Goal: Navigation & Orientation: Find specific page/section

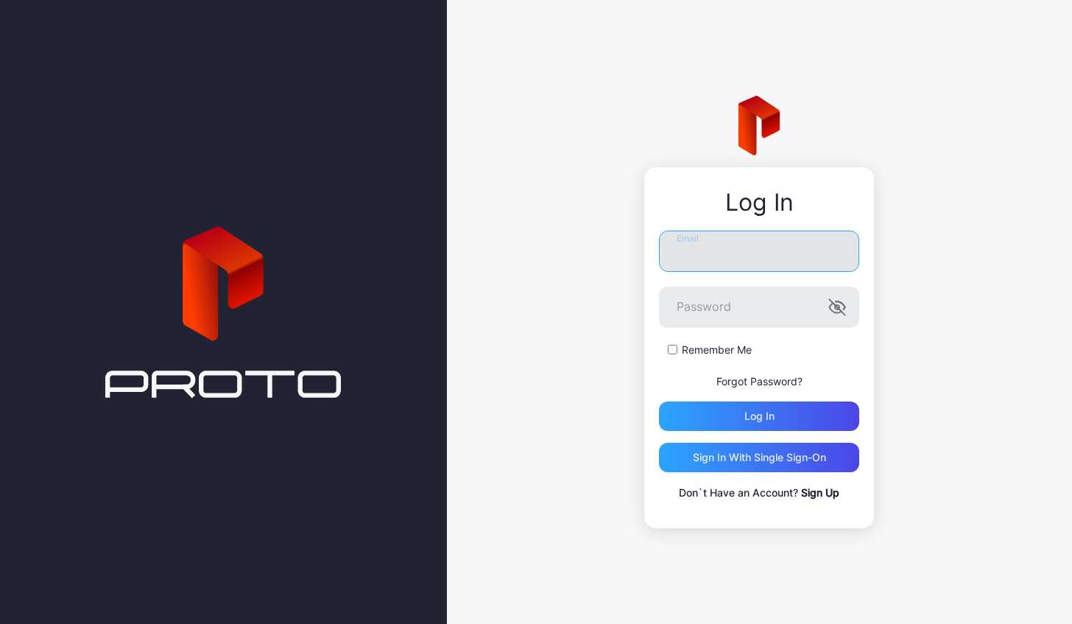
click at [731, 252] on input "Email" at bounding box center [759, 251] width 200 height 41
type input "**********"
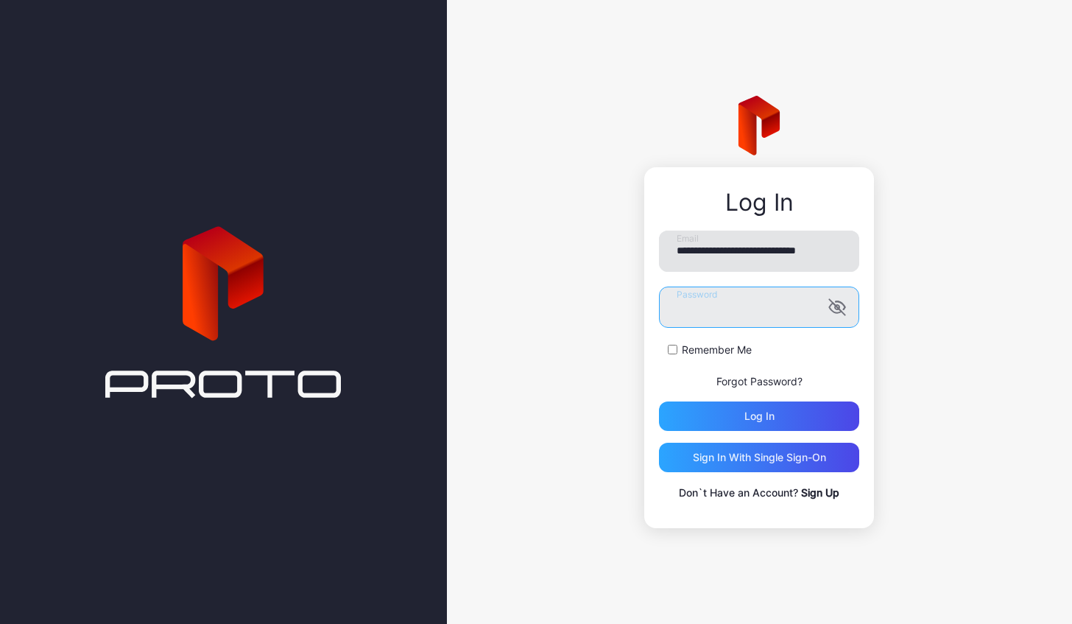
click at [659, 401] on button "Log in" at bounding box center [759, 415] width 200 height 29
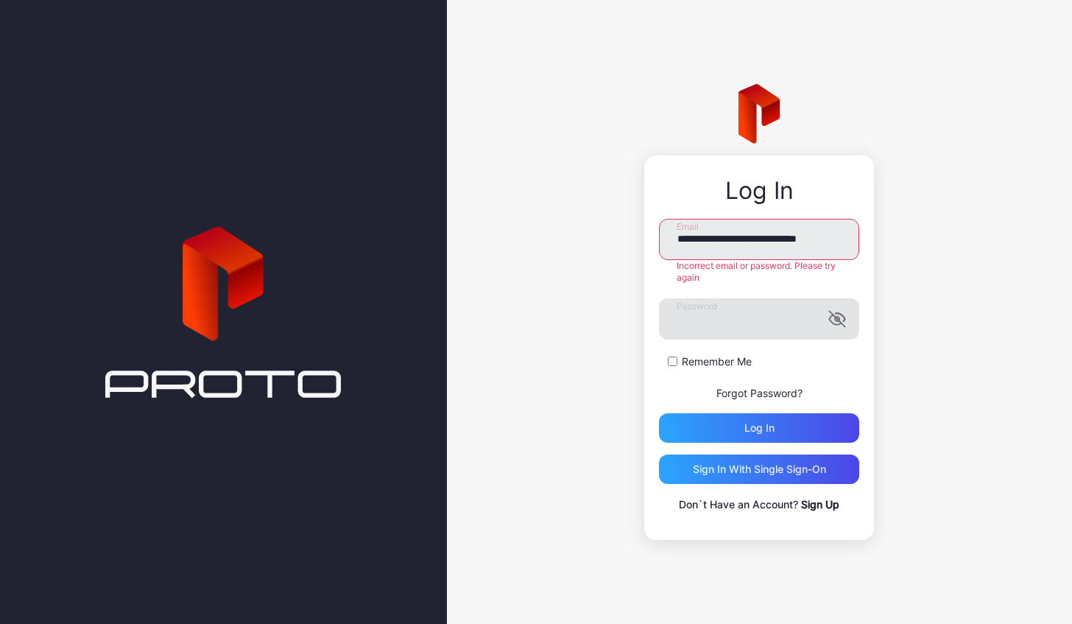
click at [837, 318] on icon "button" at bounding box center [837, 318] width 15 height 15
click at [739, 421] on div "Log in" at bounding box center [759, 427] width 200 height 29
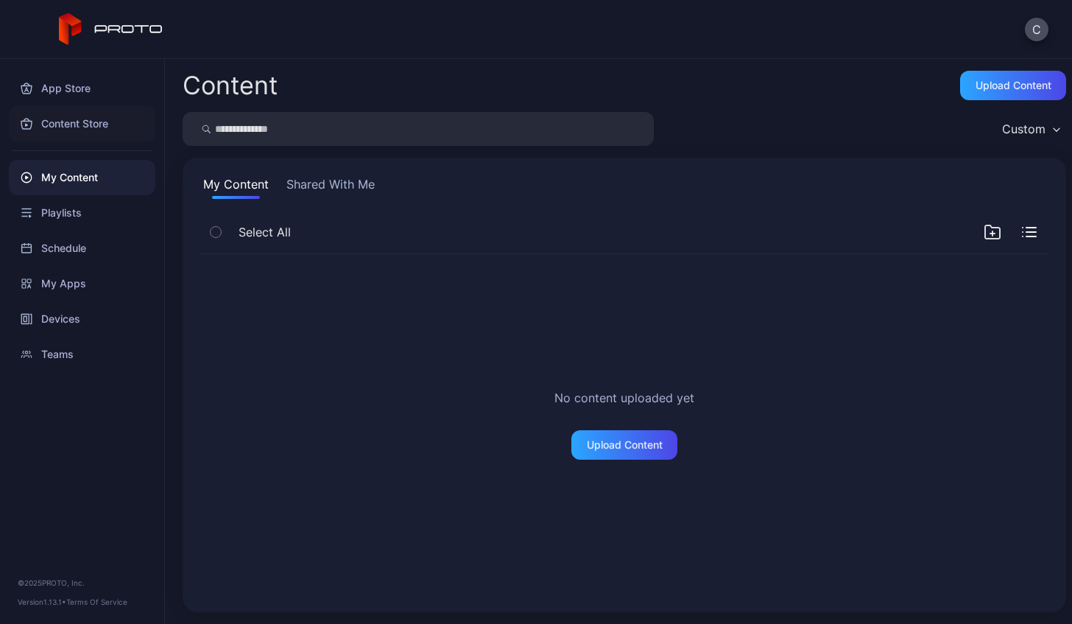
click at [77, 122] on div "Content Store" at bounding box center [82, 123] width 147 height 35
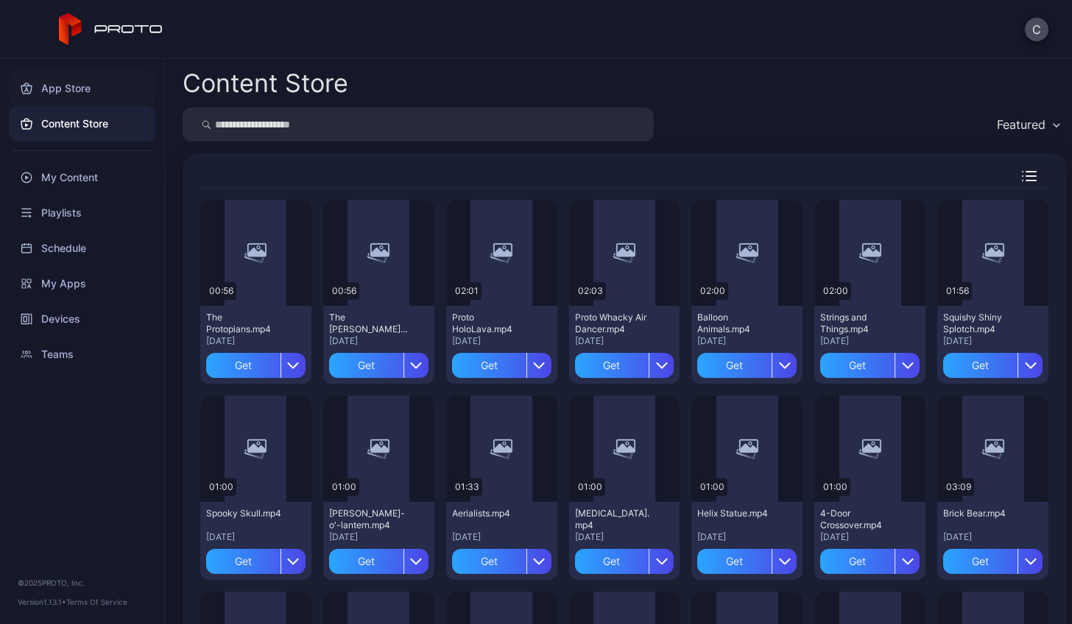
click at [66, 94] on div "App Store" at bounding box center [82, 88] width 147 height 35
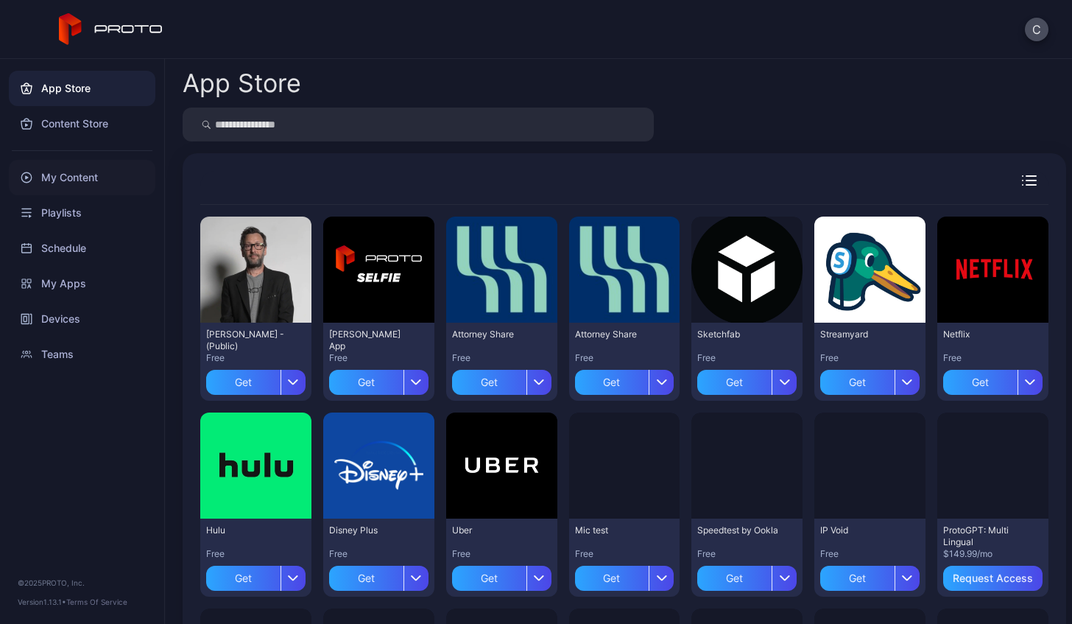
click at [56, 181] on div "My Content" at bounding box center [82, 177] width 147 height 35
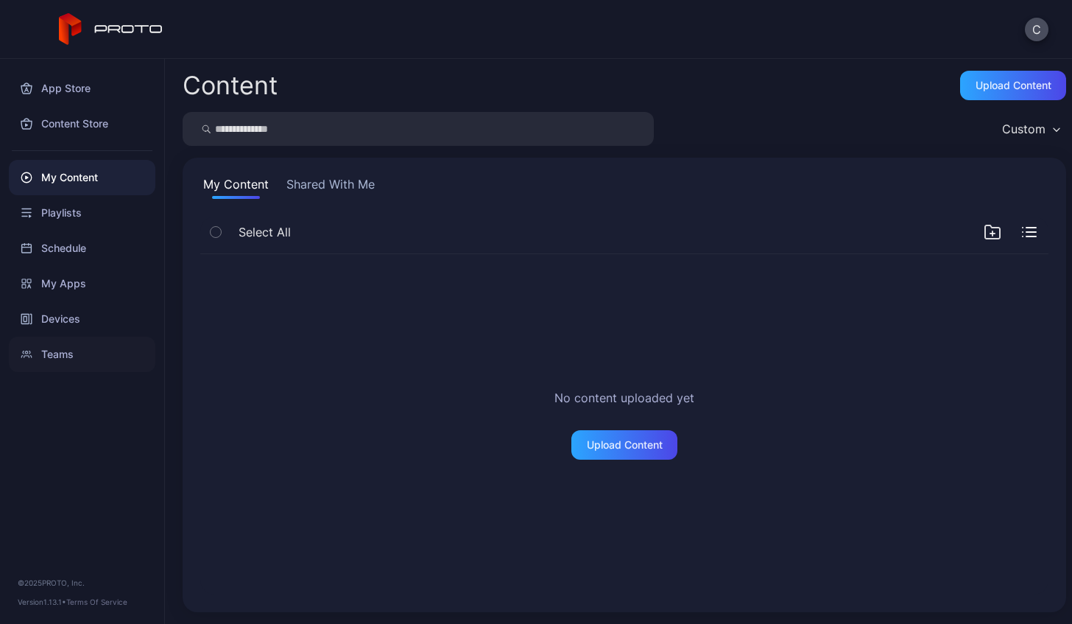
click at [43, 362] on div "Teams" at bounding box center [82, 354] width 147 height 35
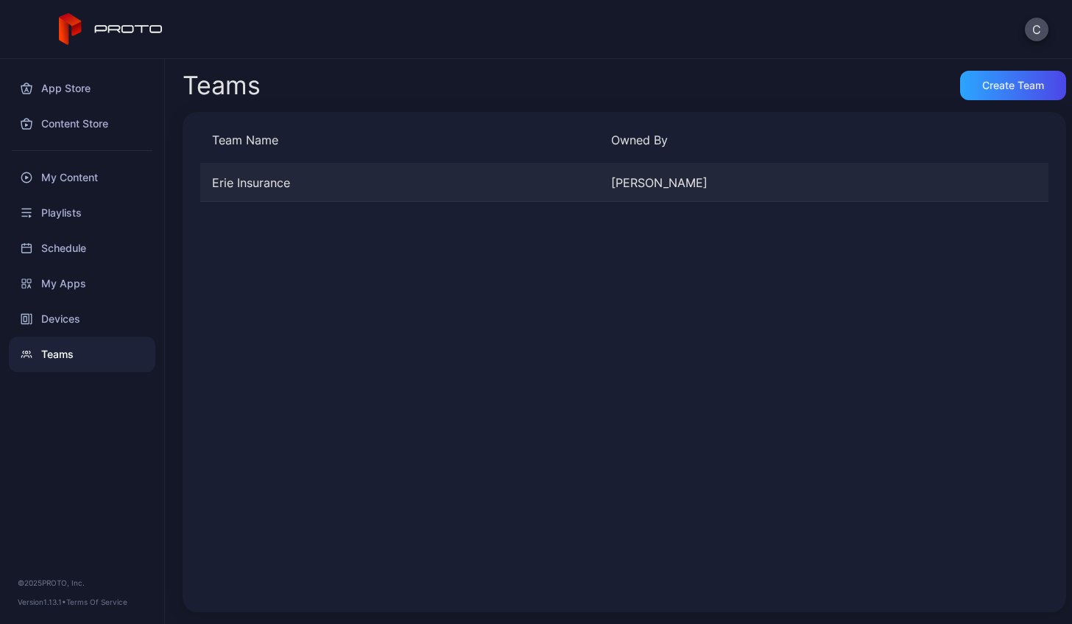
click at [432, 180] on div "Erie Insurance" at bounding box center [399, 183] width 399 height 18
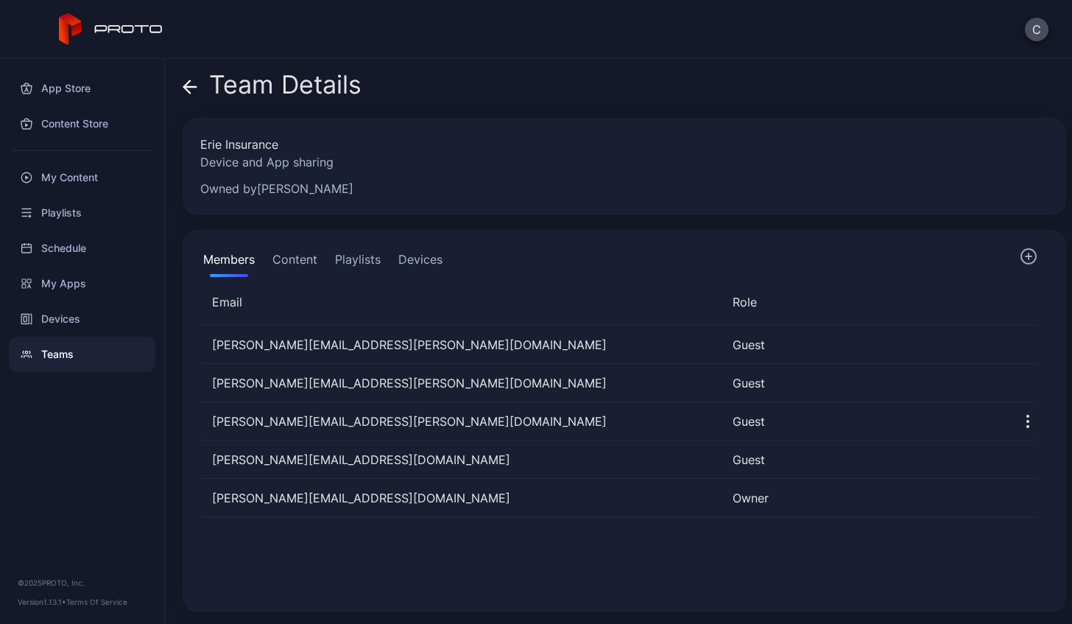
click at [301, 254] on button "Content" at bounding box center [295, 261] width 51 height 29
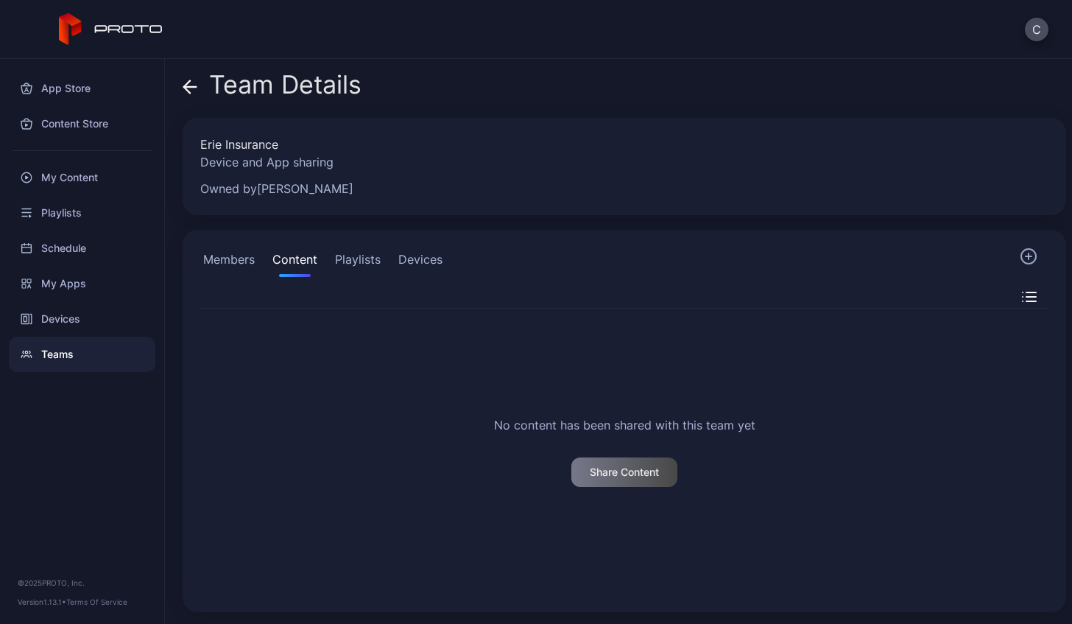
click at [245, 249] on button "Members" at bounding box center [228, 261] width 57 height 29
